Goal: Information Seeking & Learning: Check status

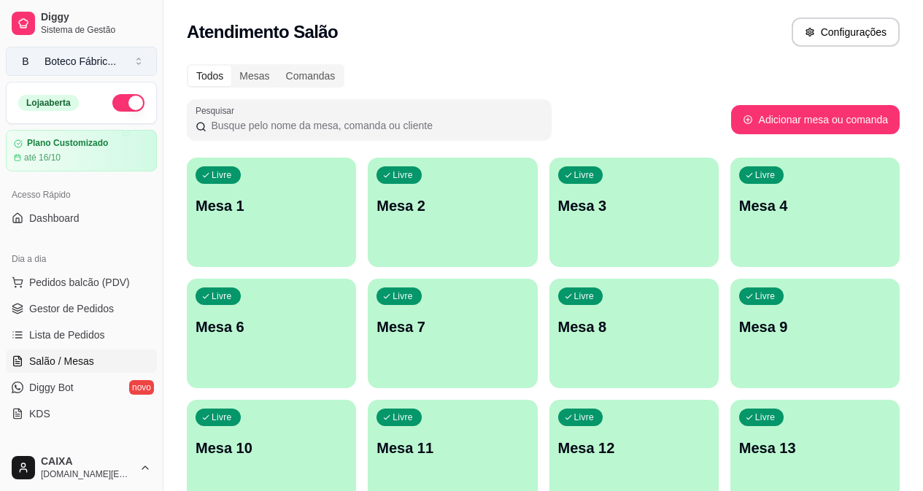
click at [85, 61] on div "Boteco Fábric ..." at bounding box center [81, 61] width 72 height 15
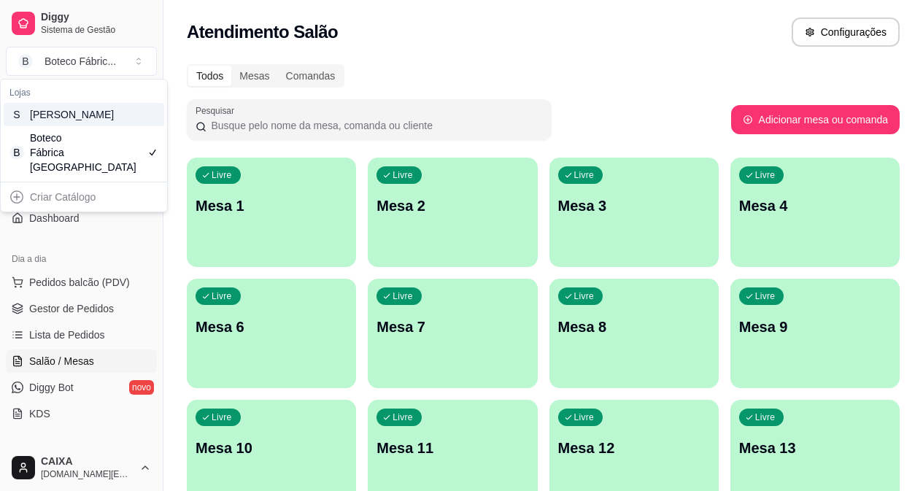
click at [97, 122] on div "S [PERSON_NAME]" at bounding box center [84, 114] width 161 height 23
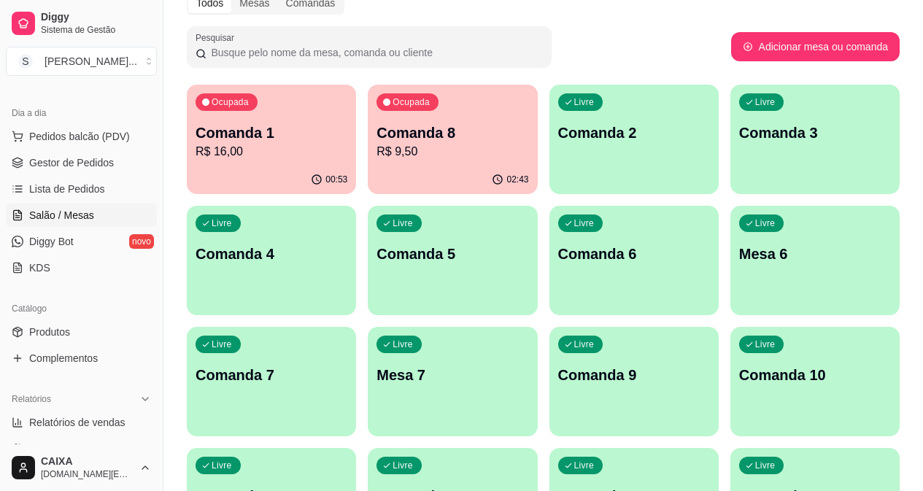
scroll to position [219, 0]
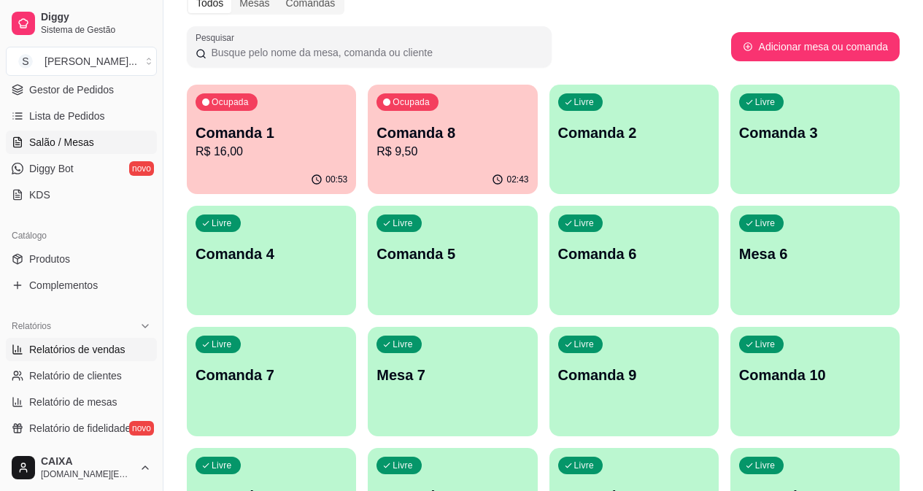
click at [100, 350] on span "Relatórios de vendas" at bounding box center [77, 349] width 96 height 15
select select "ALL"
select select "0"
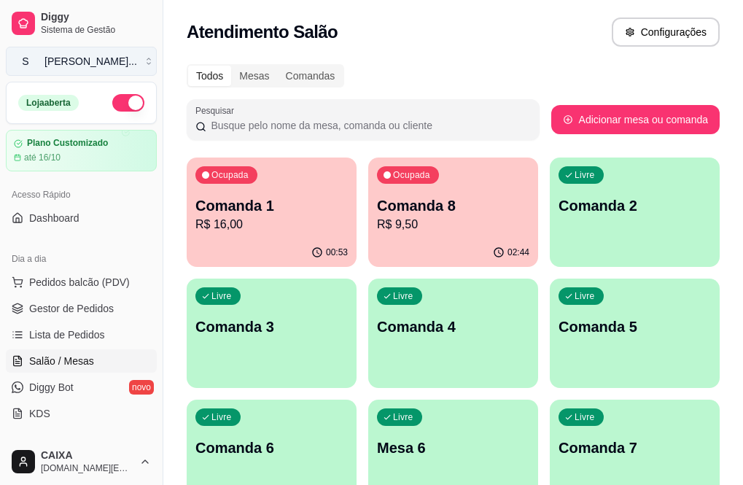
click at [112, 63] on button "S [PERSON_NAME] ..." at bounding box center [81, 61] width 151 height 29
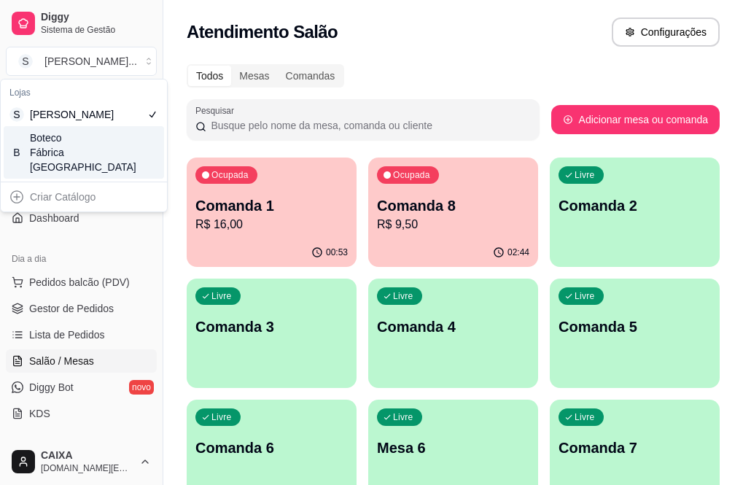
click at [106, 156] on div "B Boteco Fábrica Steak House" at bounding box center [84, 152] width 161 height 53
